Goal: Entertainment & Leisure: Consume media (video, audio)

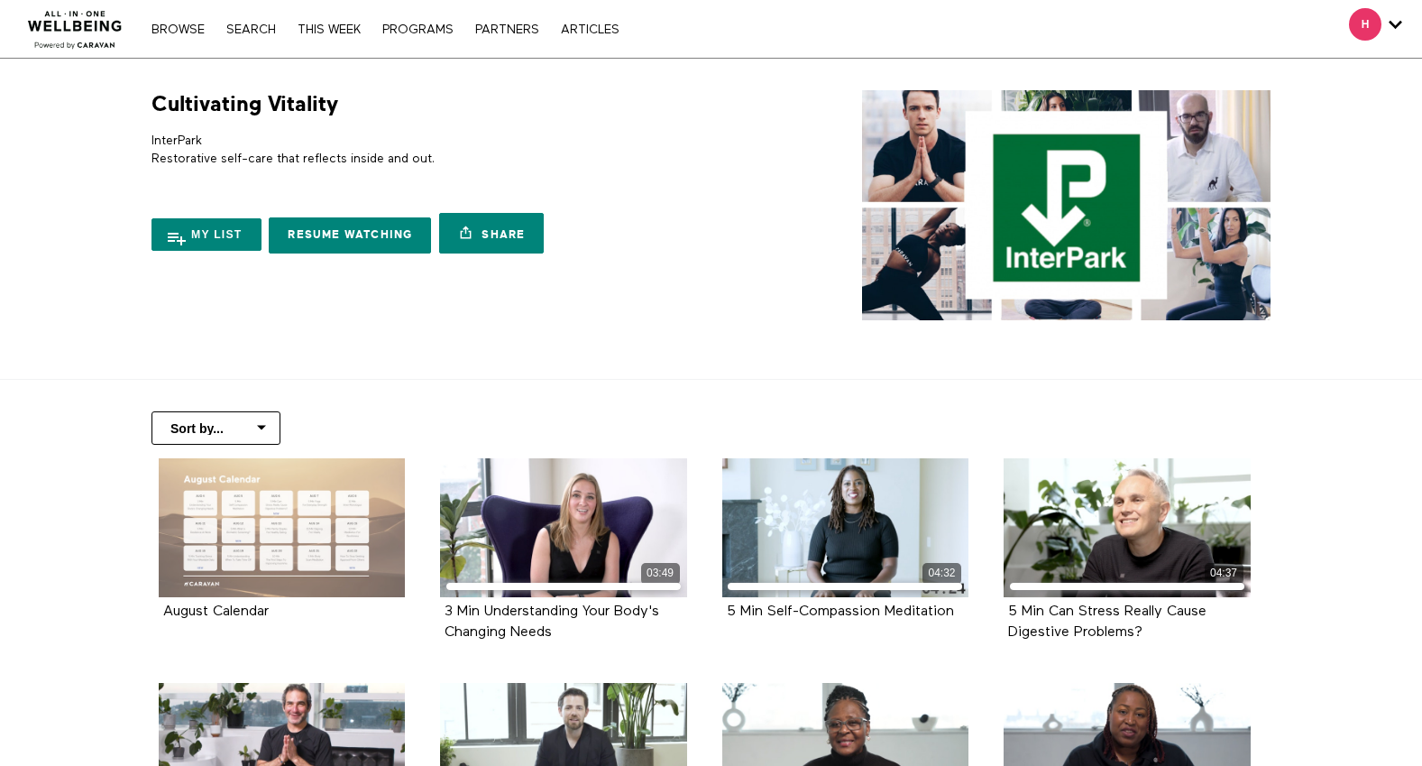
scroll to position [573, 0]
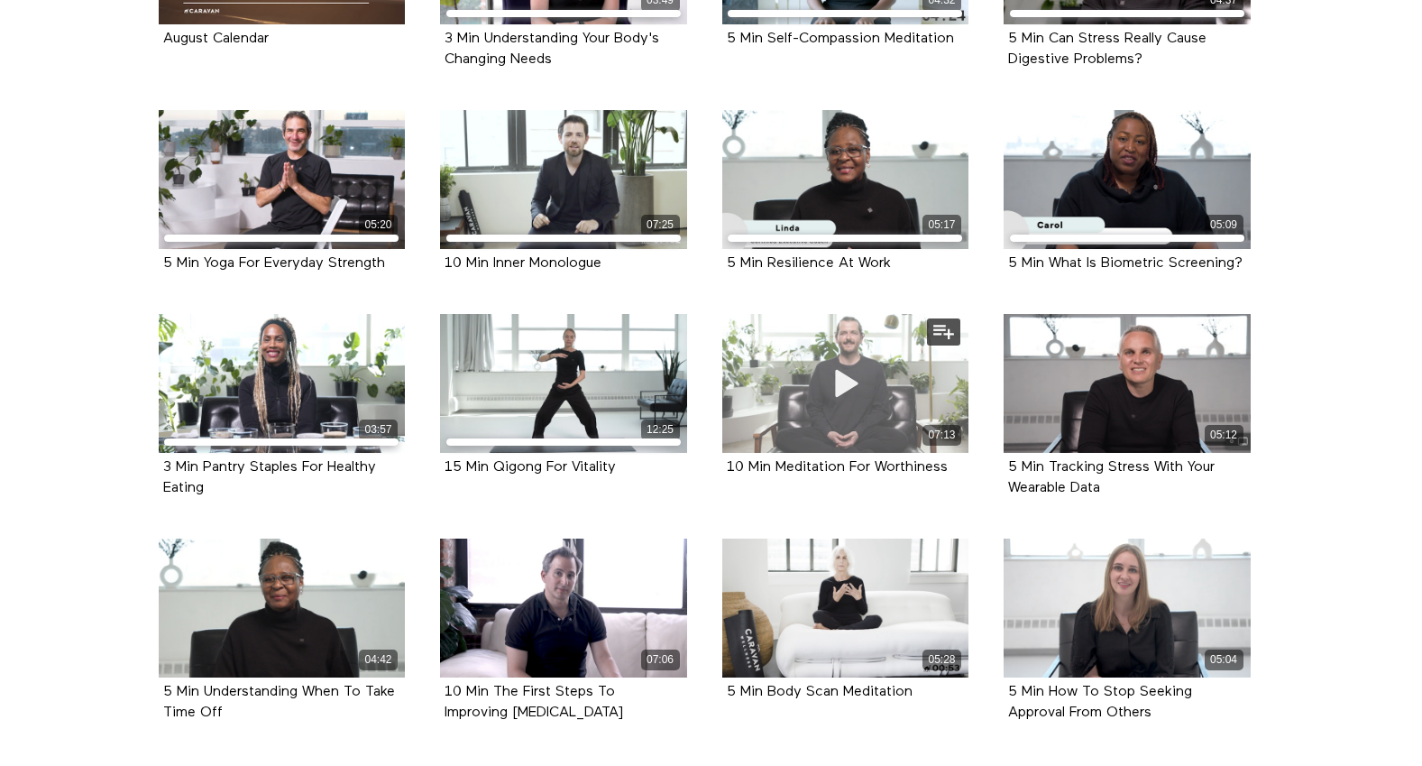
click at [815, 407] on div "07:13" at bounding box center [845, 383] width 247 height 139
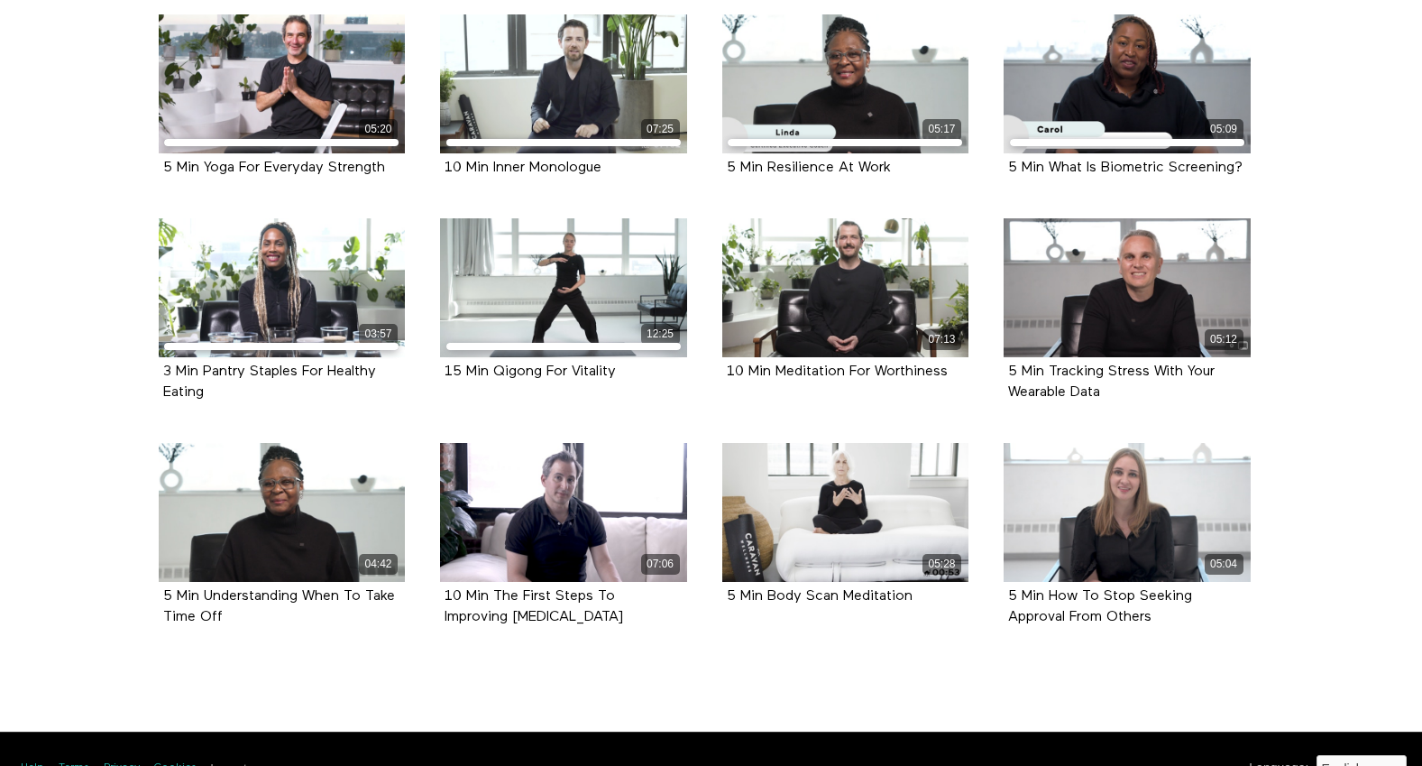
scroll to position [671, 0]
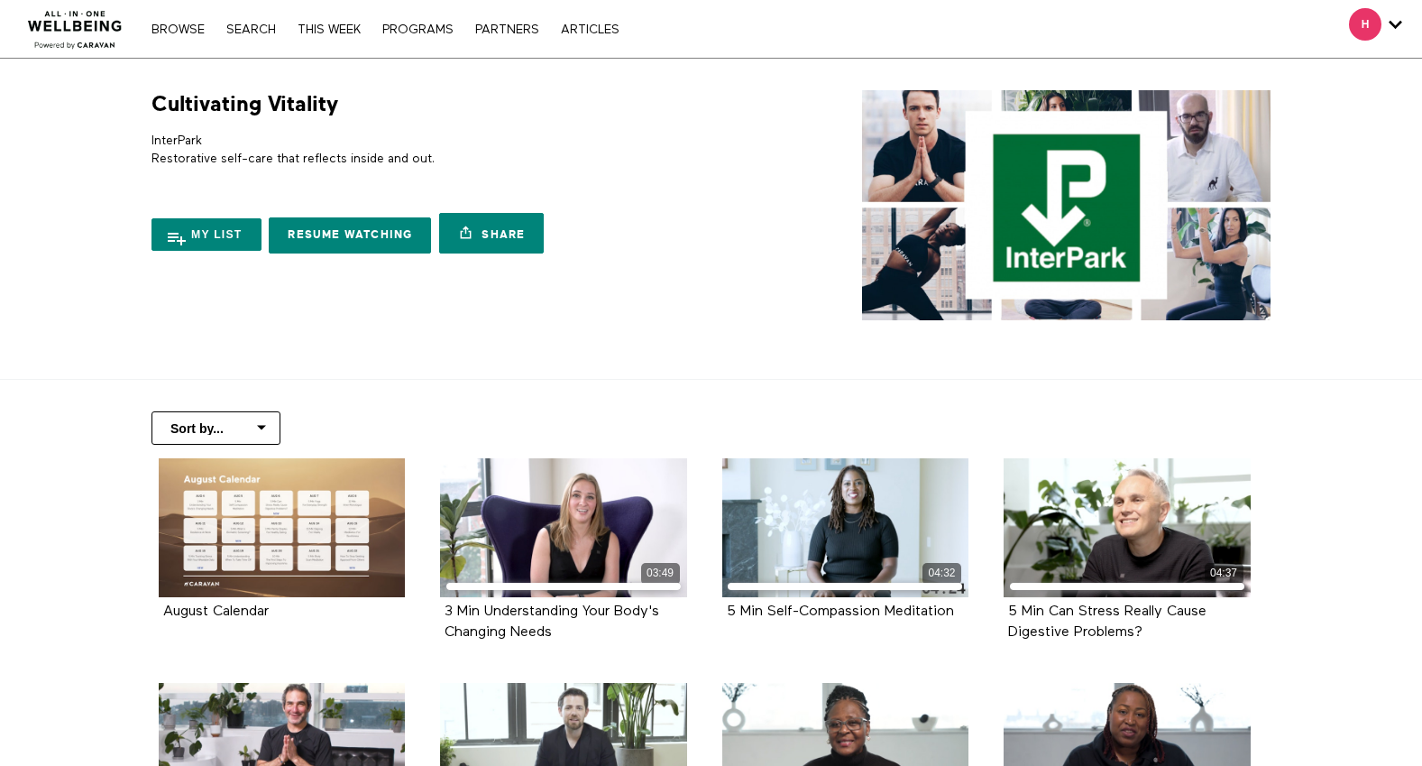
scroll to position [671, 0]
